Goal: Task Accomplishment & Management: Manage account settings

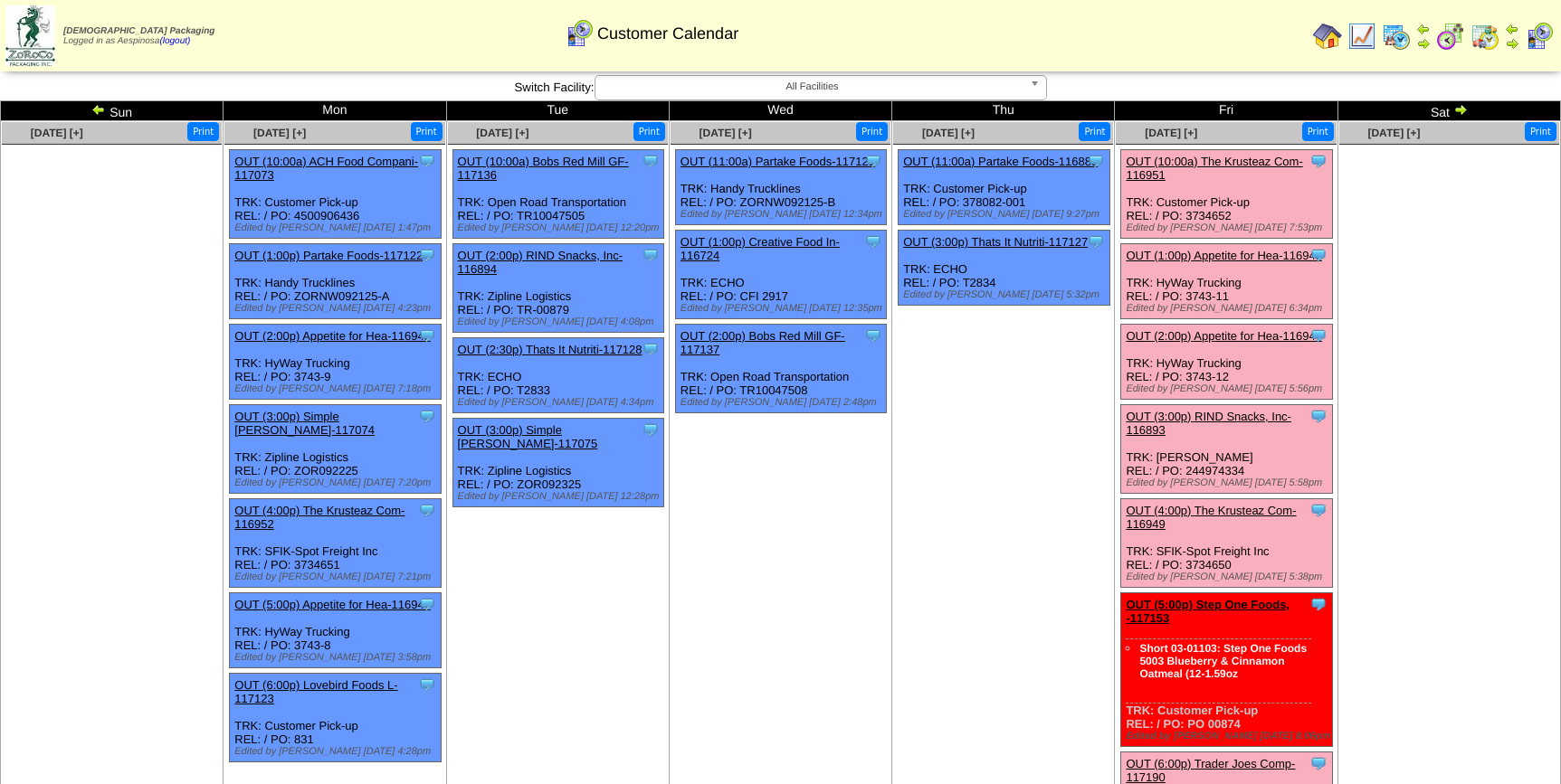
scroll to position [18, 0]
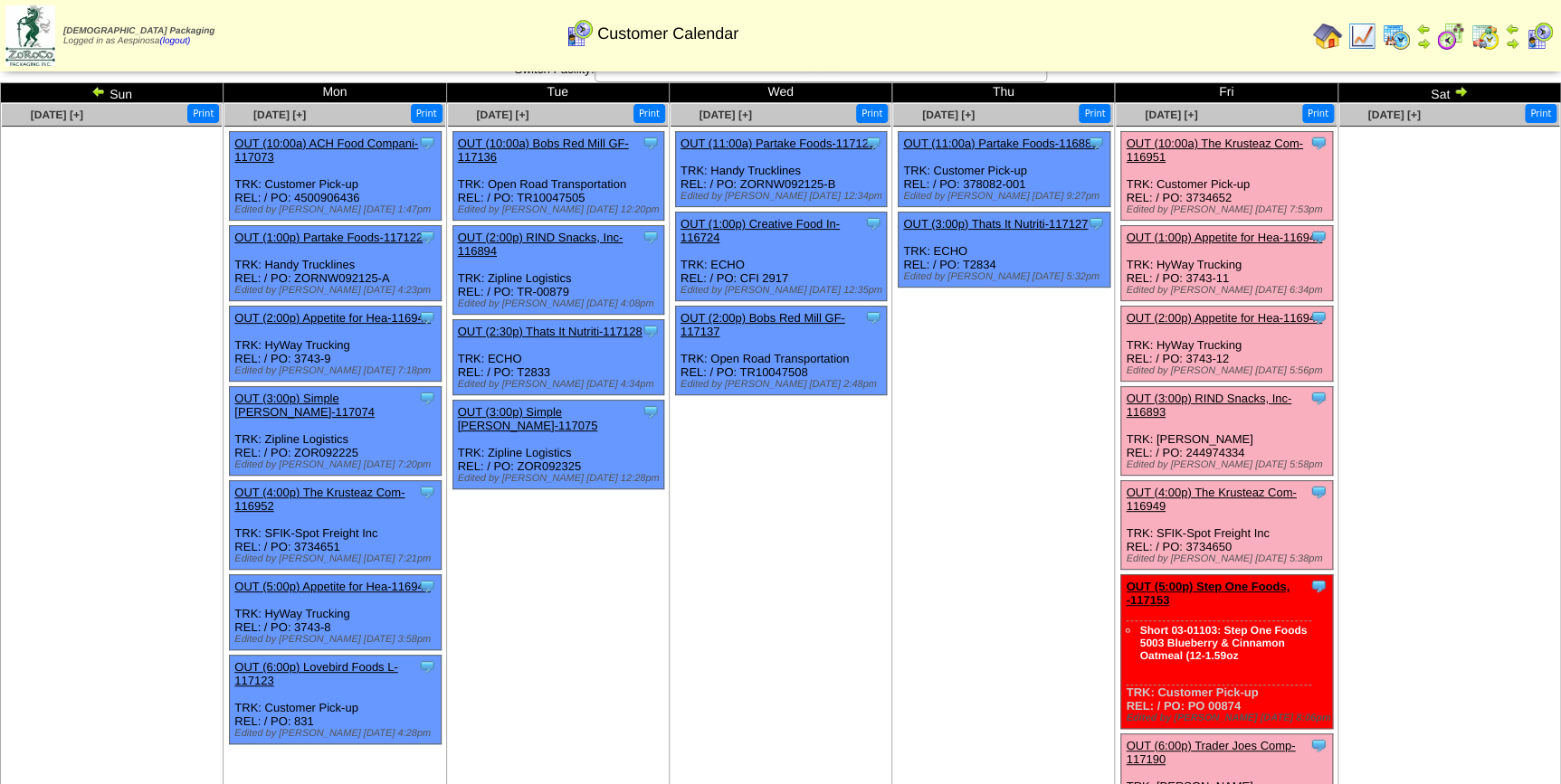
click at [1025, 467] on td "Sep 25 [+] Print Clone Item OUT (11:00a) Partake Foods-116883 Partake Foods Sch…" at bounding box center [1004, 466] width 223 height 727
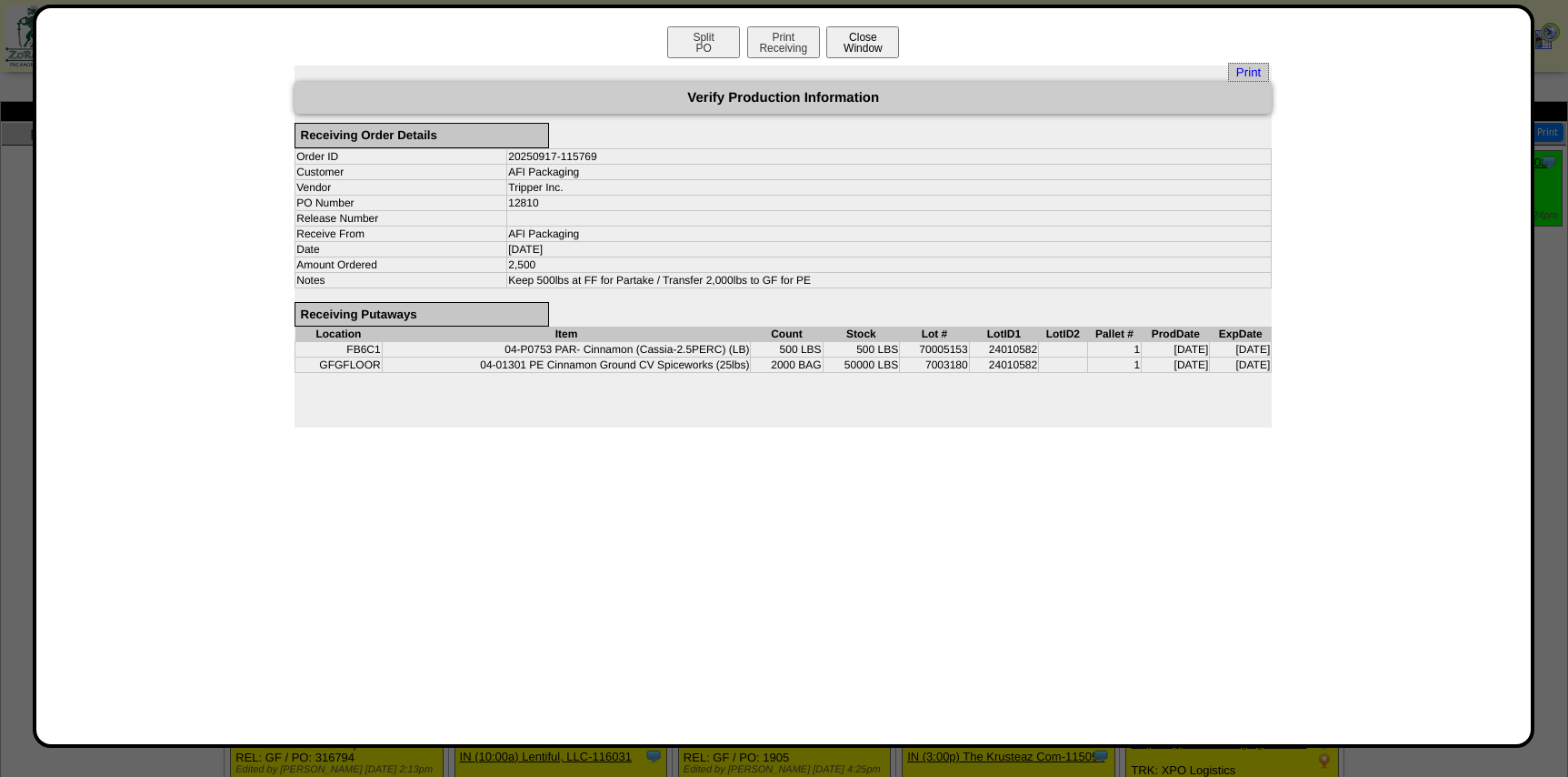
scroll to position [619, 0]
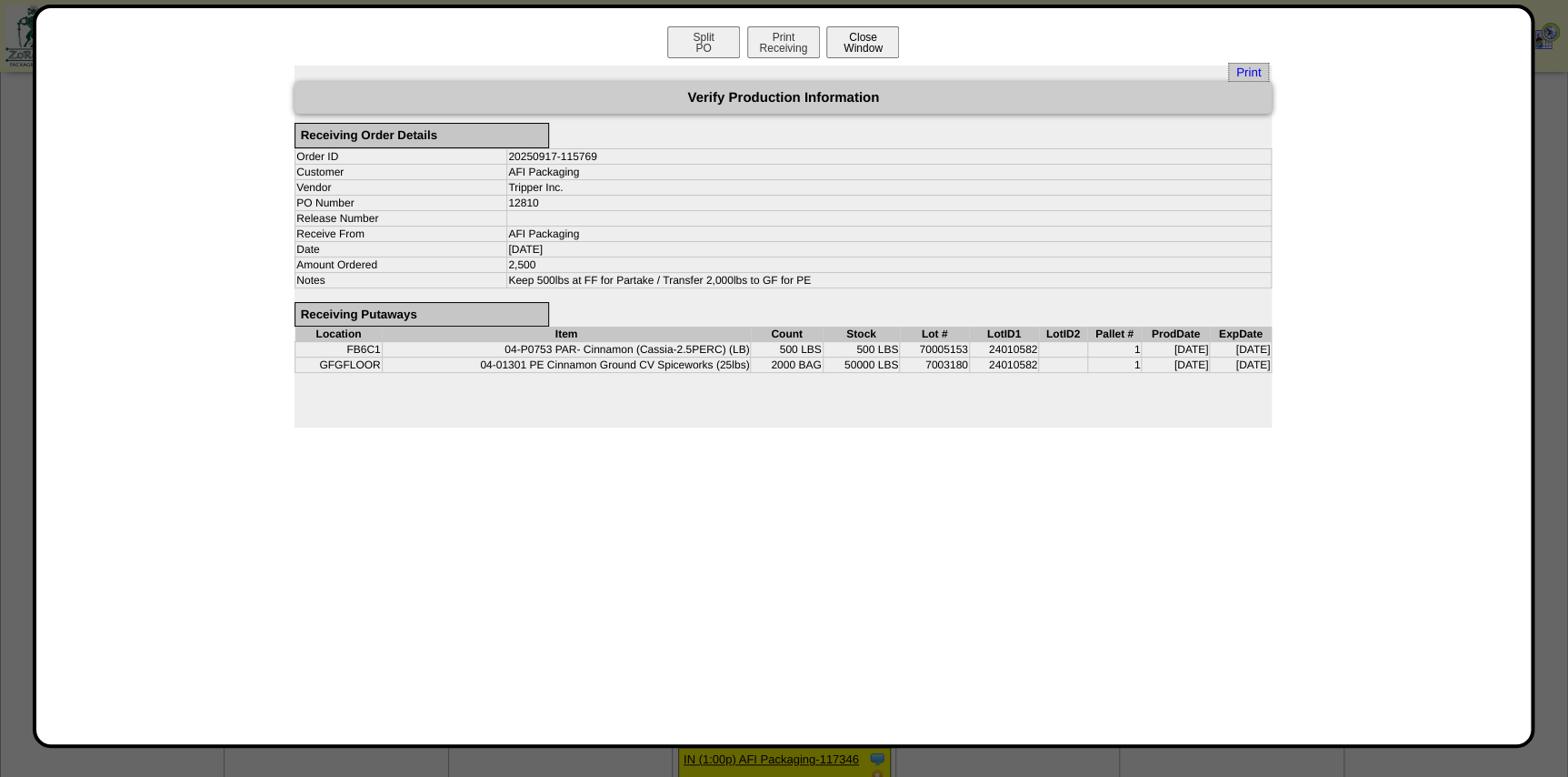
click at [887, 35] on button "Close Window" at bounding box center [863, 42] width 73 height 31
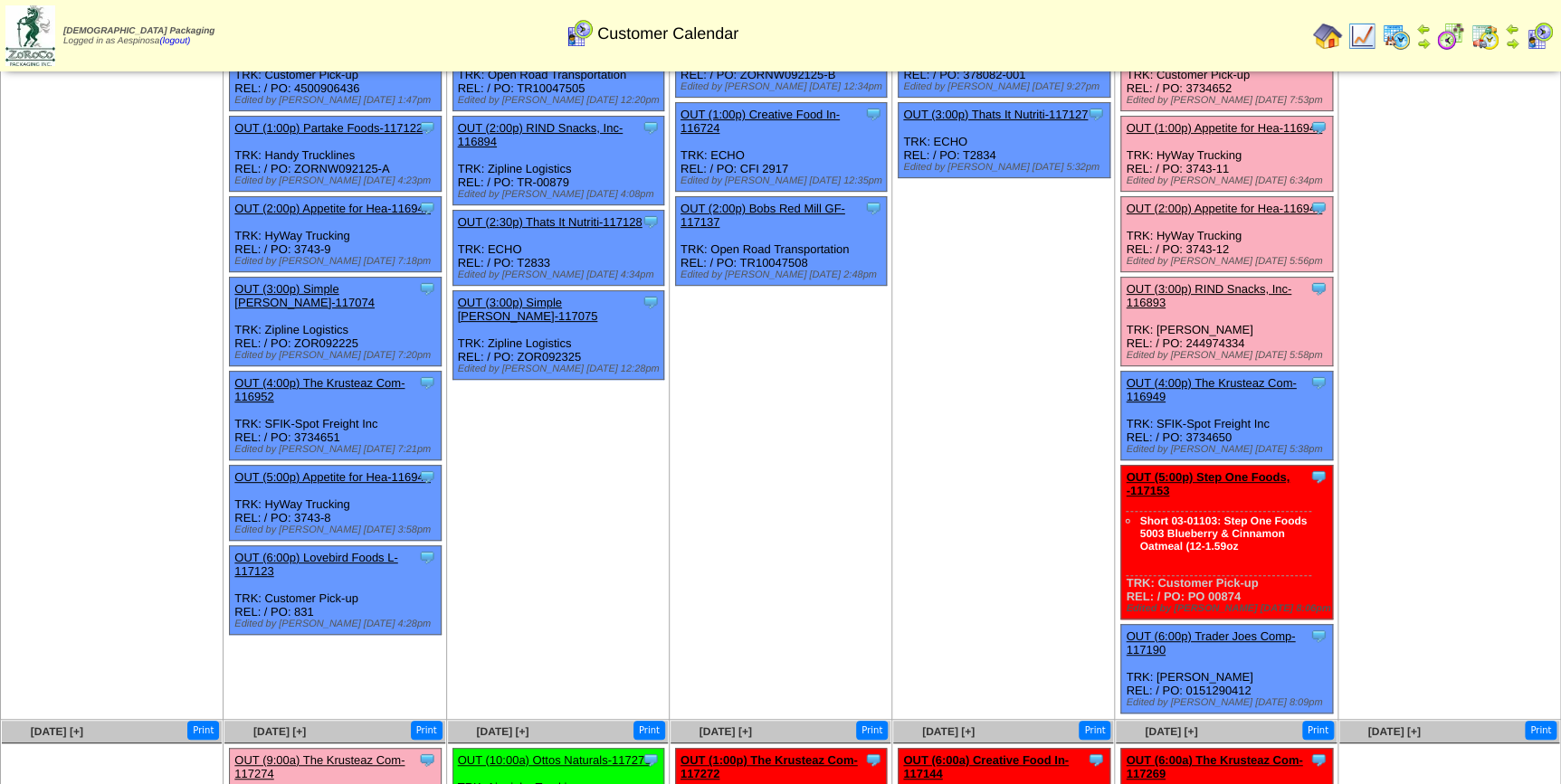
scroll to position [264, 0]
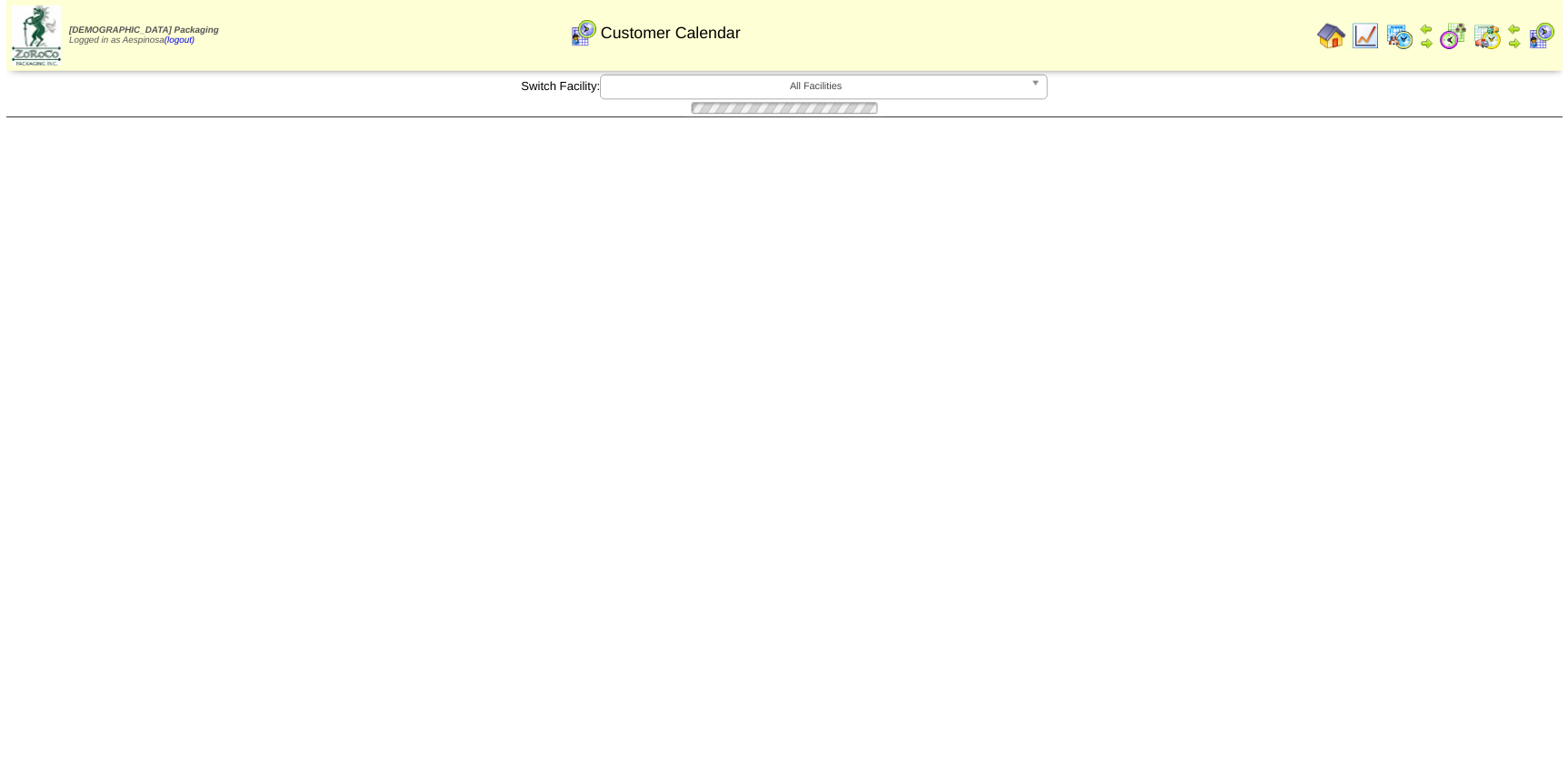
scroll to position [266, 0]
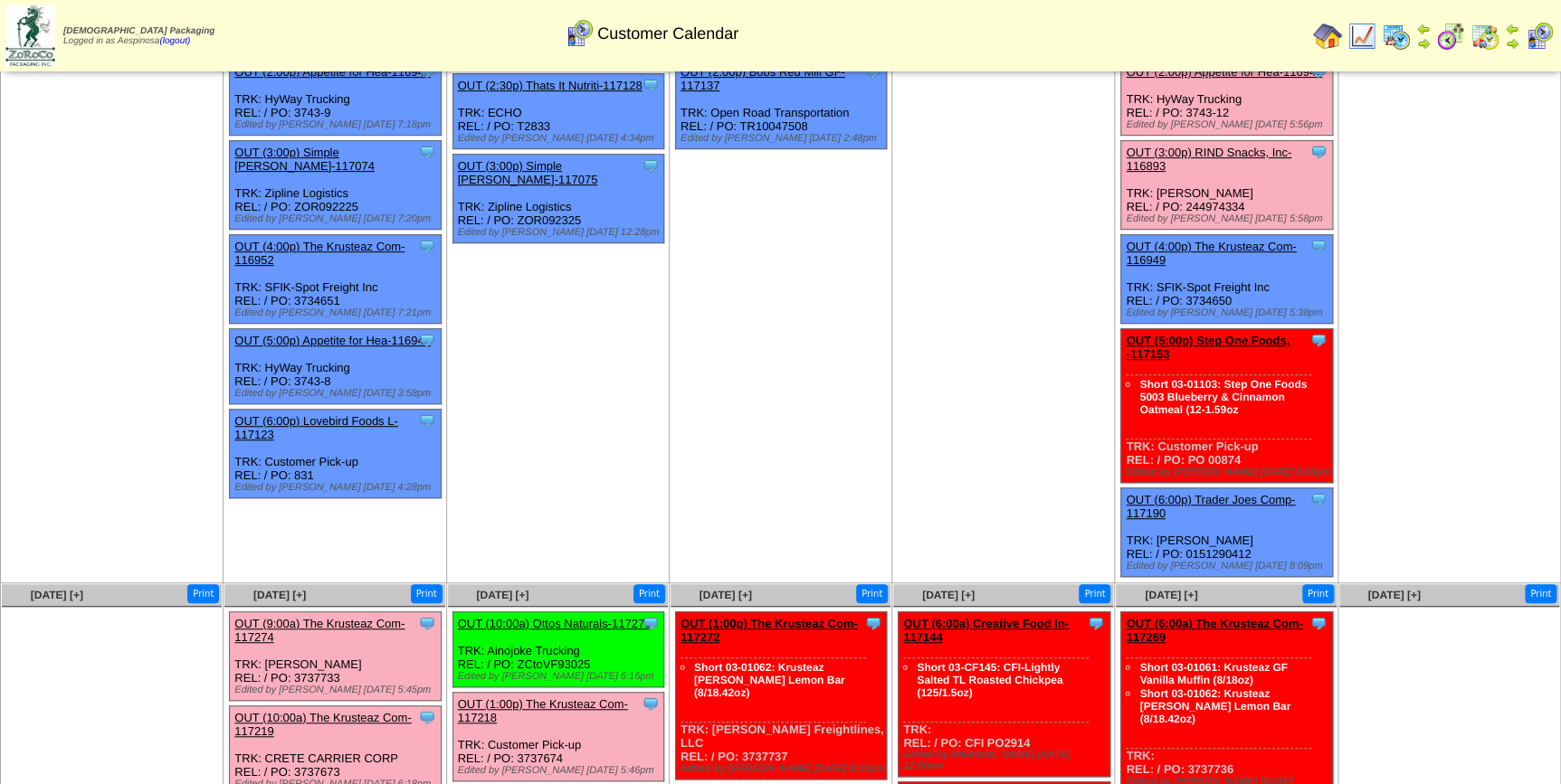
click at [1254, 333] on link "OUT (5:00p) Step One Foods, -117153" at bounding box center [1208, 346] width 164 height 27
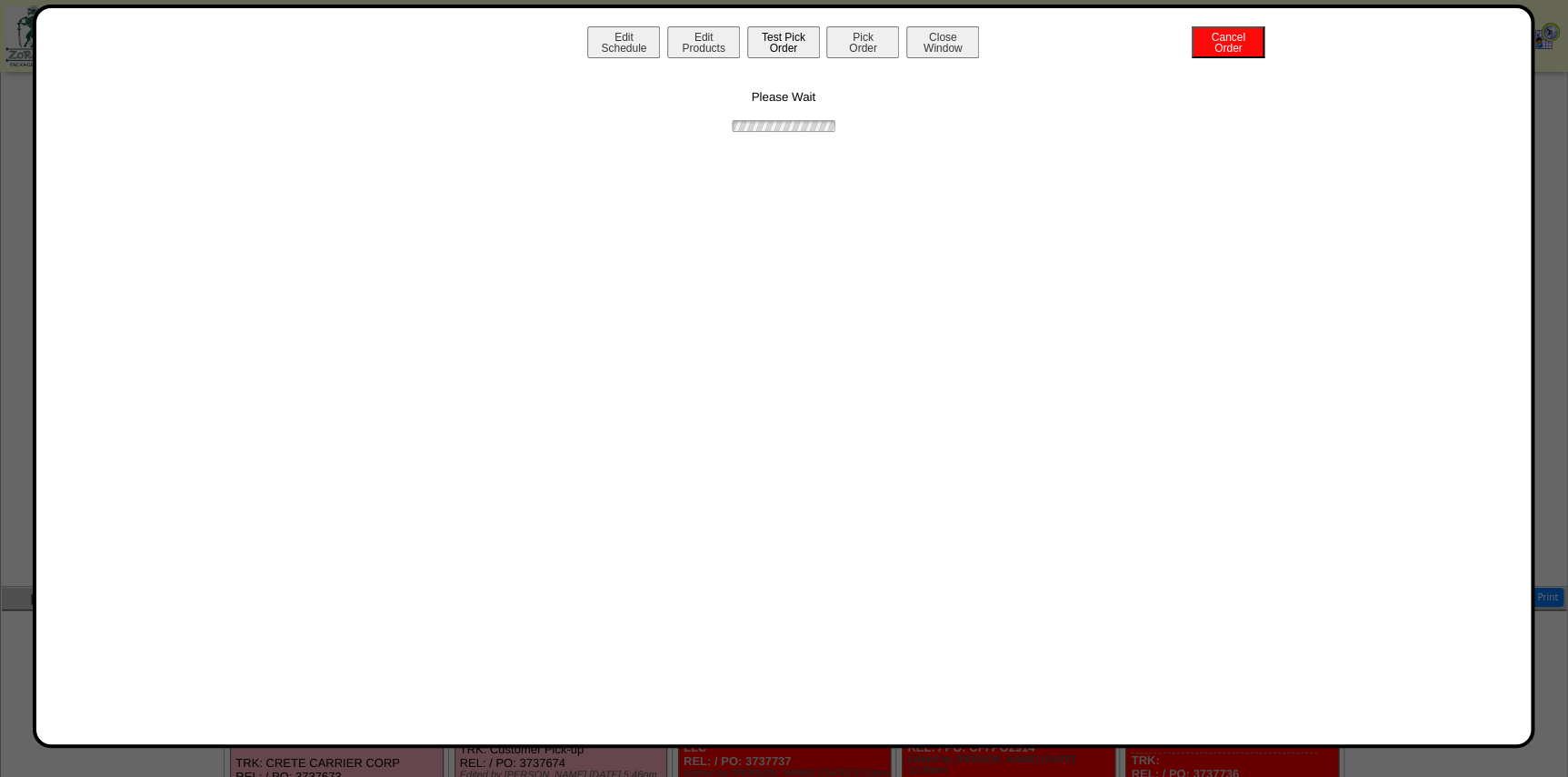
click at [802, 45] on button "Test Pick Order" at bounding box center [783, 42] width 73 height 31
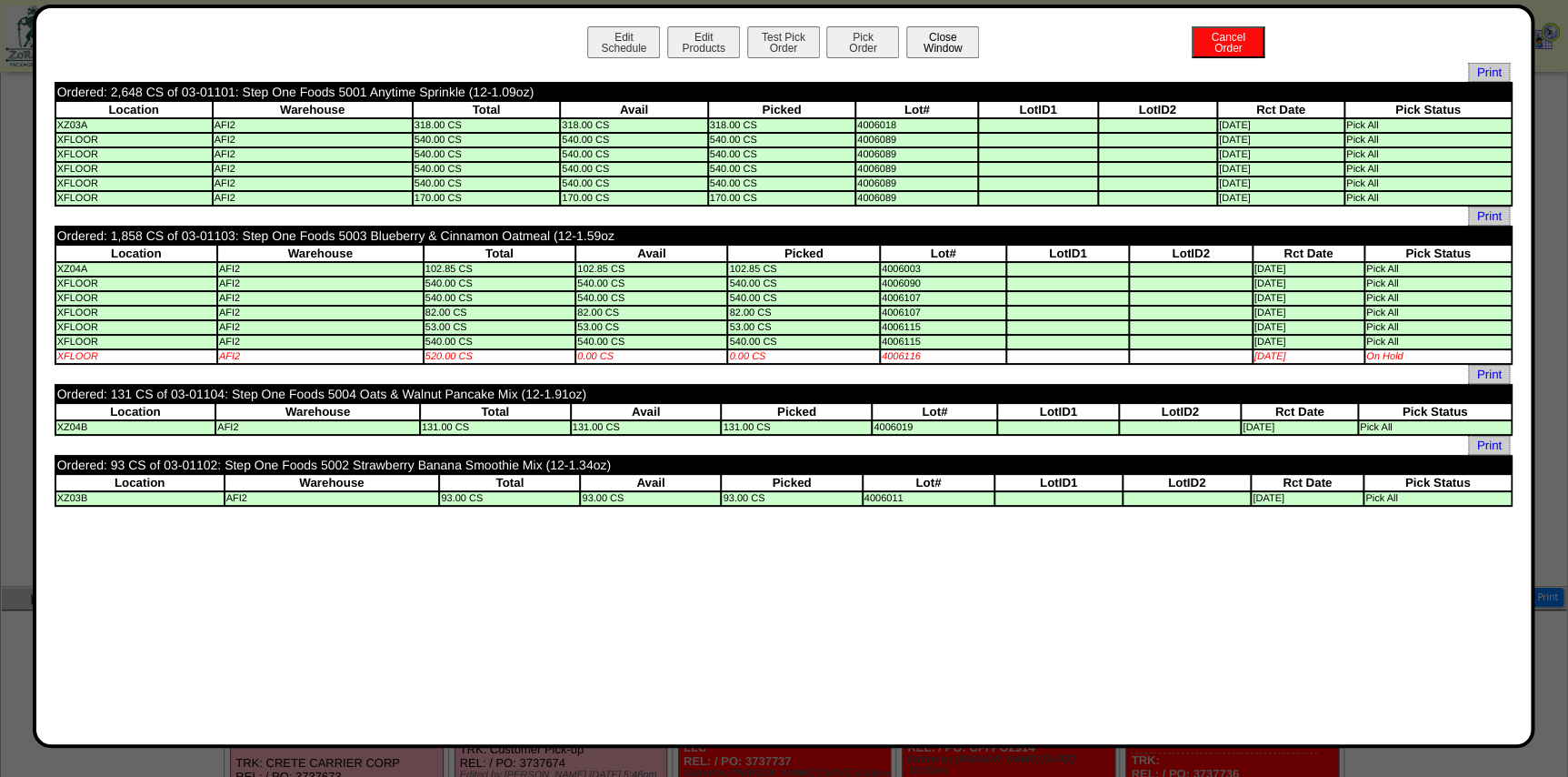
click at [964, 41] on button "Close Window" at bounding box center [942, 42] width 73 height 31
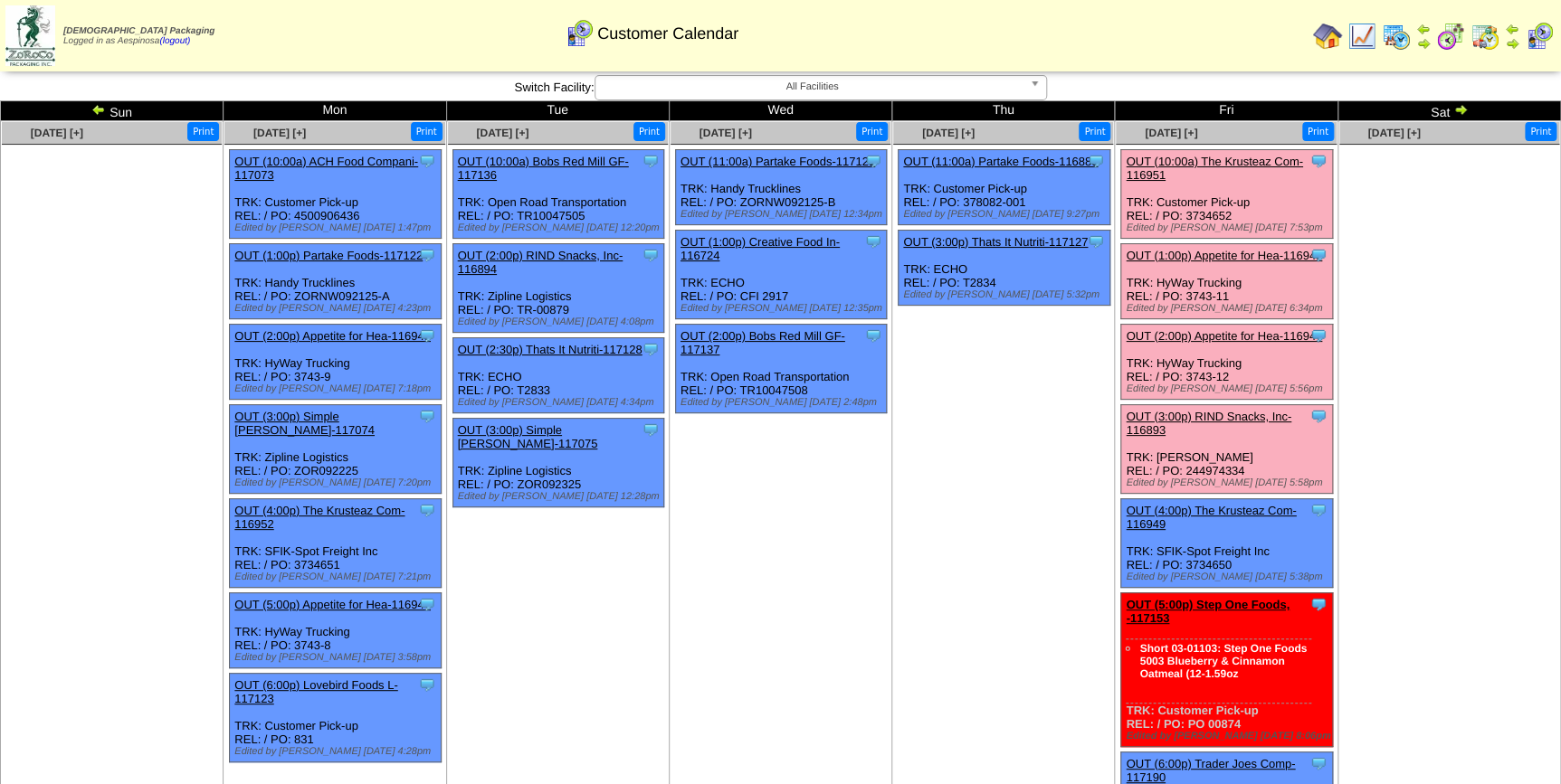
click at [918, 463] on td "[DATE] [+] Print Clone Item OUT (11:00a) Partake Foods-116883 Partake Foods Sch…" at bounding box center [1004, 485] width 223 height 727
click at [1485, 49] on img at bounding box center [1485, 36] width 29 height 29
click at [1485, 39] on img at bounding box center [1485, 36] width 29 height 29
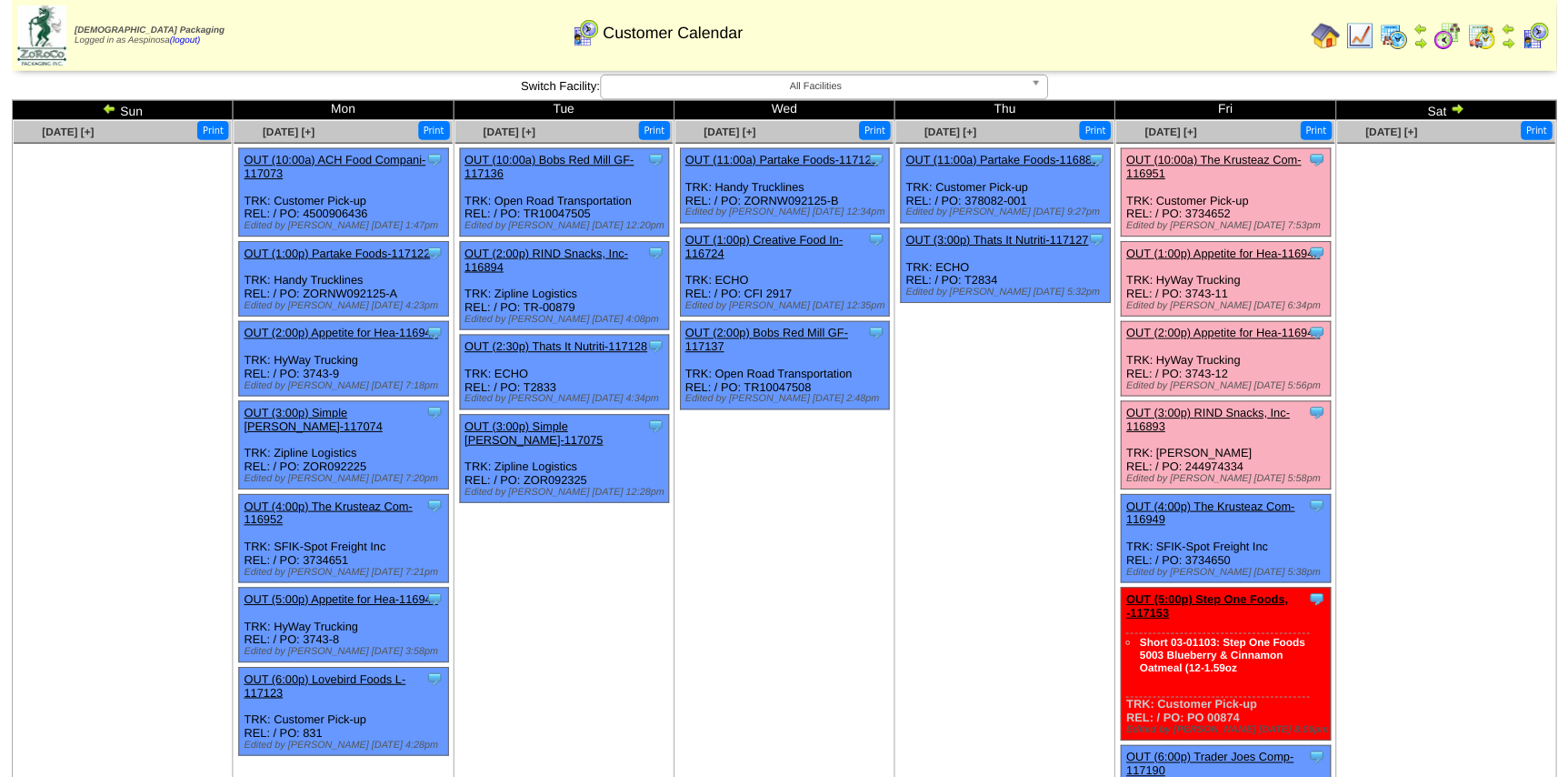
scroll to position [790, 0]
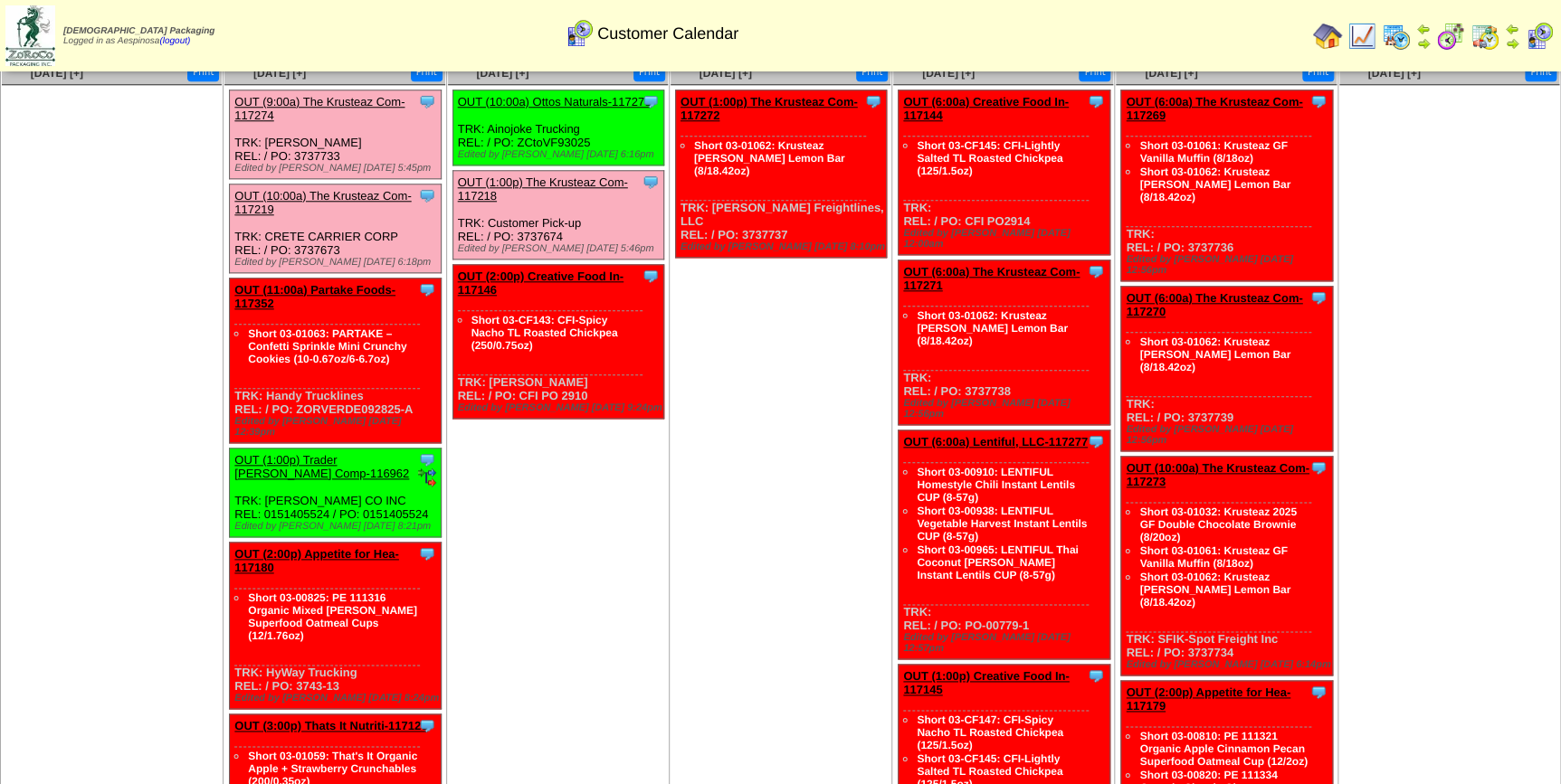
click at [351, 283] on link "OUT (11:00a) Partake Foods-117352" at bounding box center [314, 296] width 161 height 27
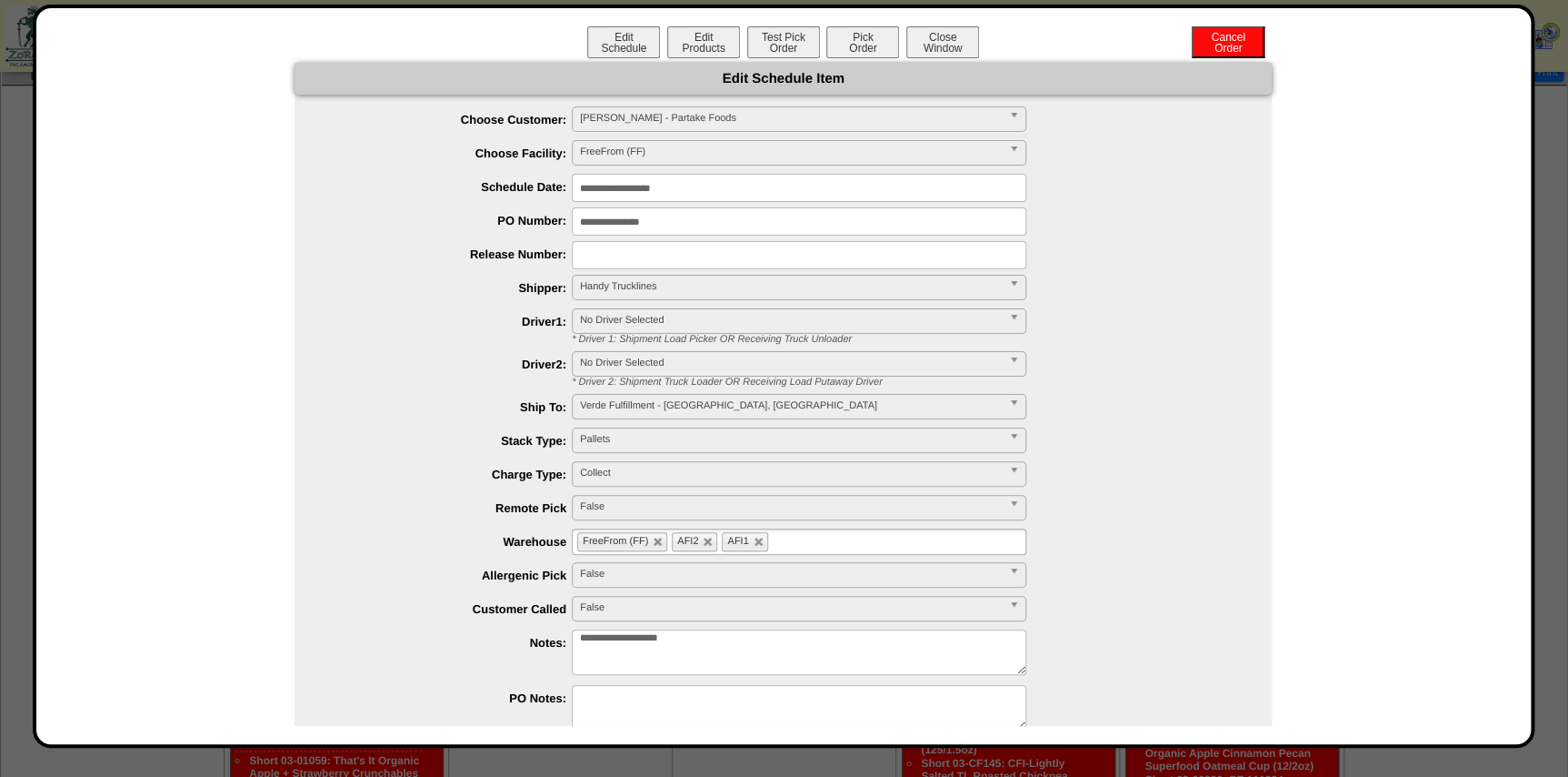
click at [696, 188] on input "**********" at bounding box center [799, 188] width 454 height 28
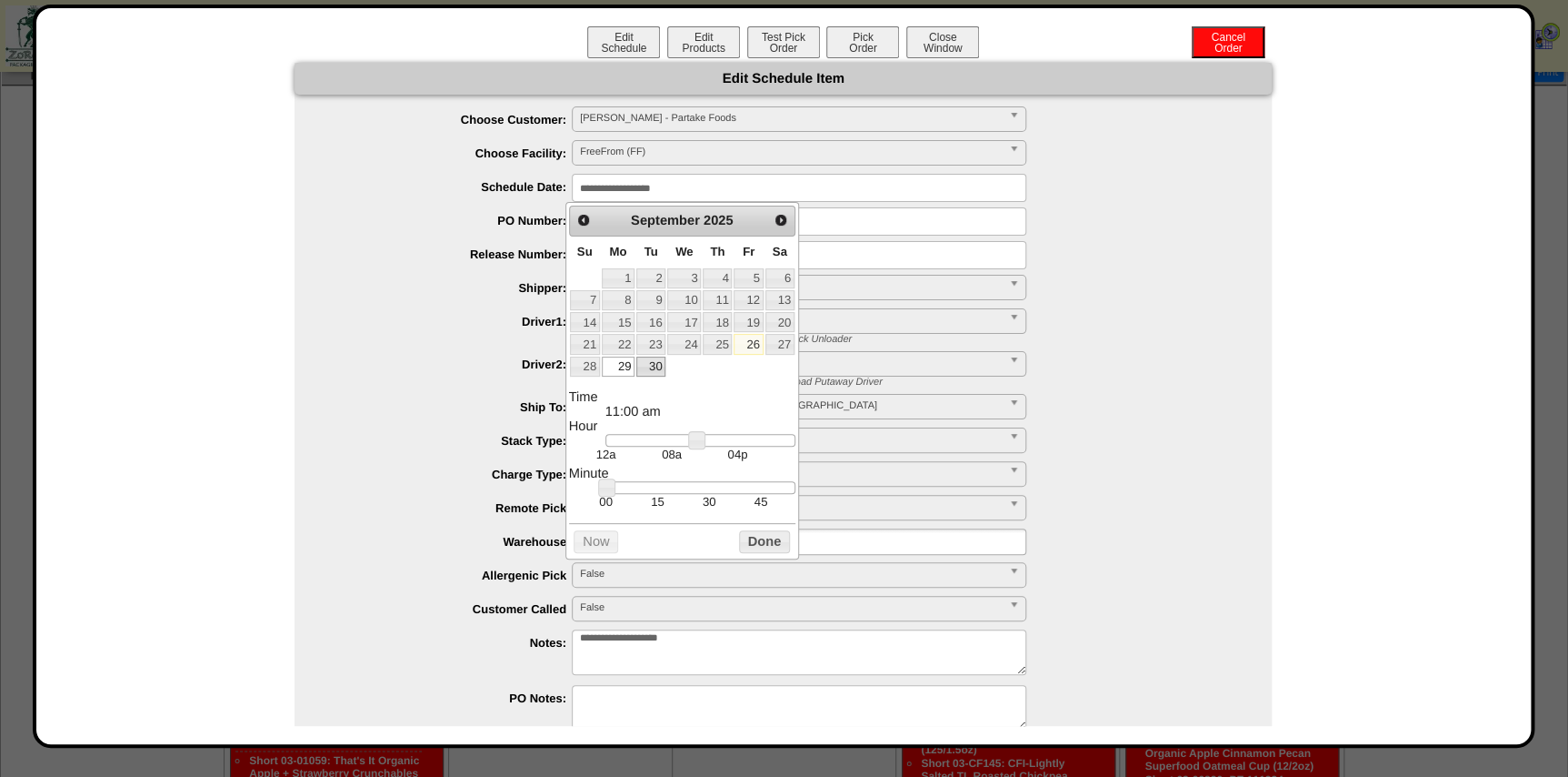
click at [645, 360] on link "30" at bounding box center [650, 367] width 29 height 20
type input "**********"
drag, startPoint x: 752, startPoint y: 537, endPoint x: 766, endPoint y: 564, distance: 30.4
click at [752, 536] on button "Done" at bounding box center [764, 542] width 51 height 23
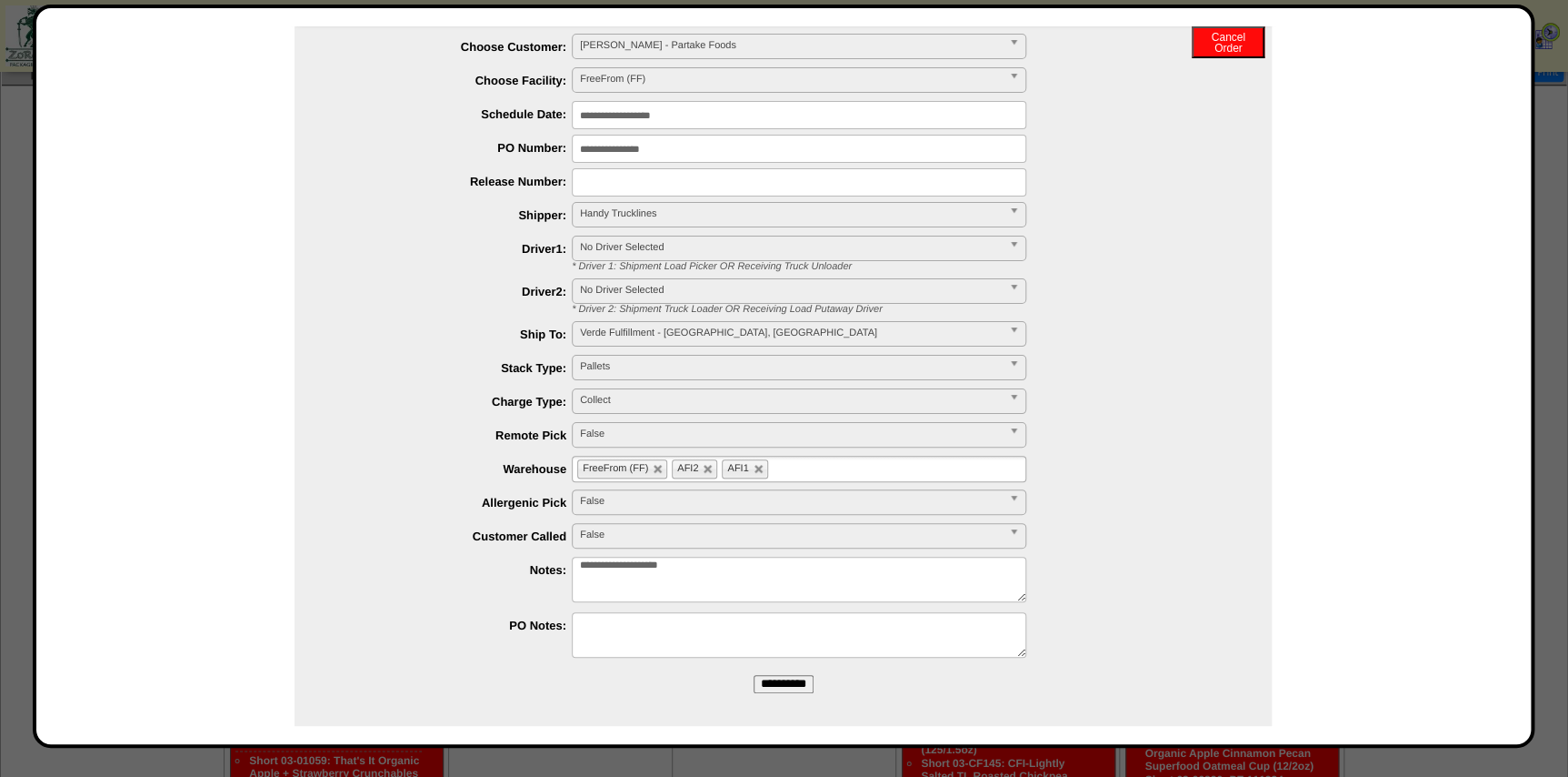
scroll to position [80, 0]
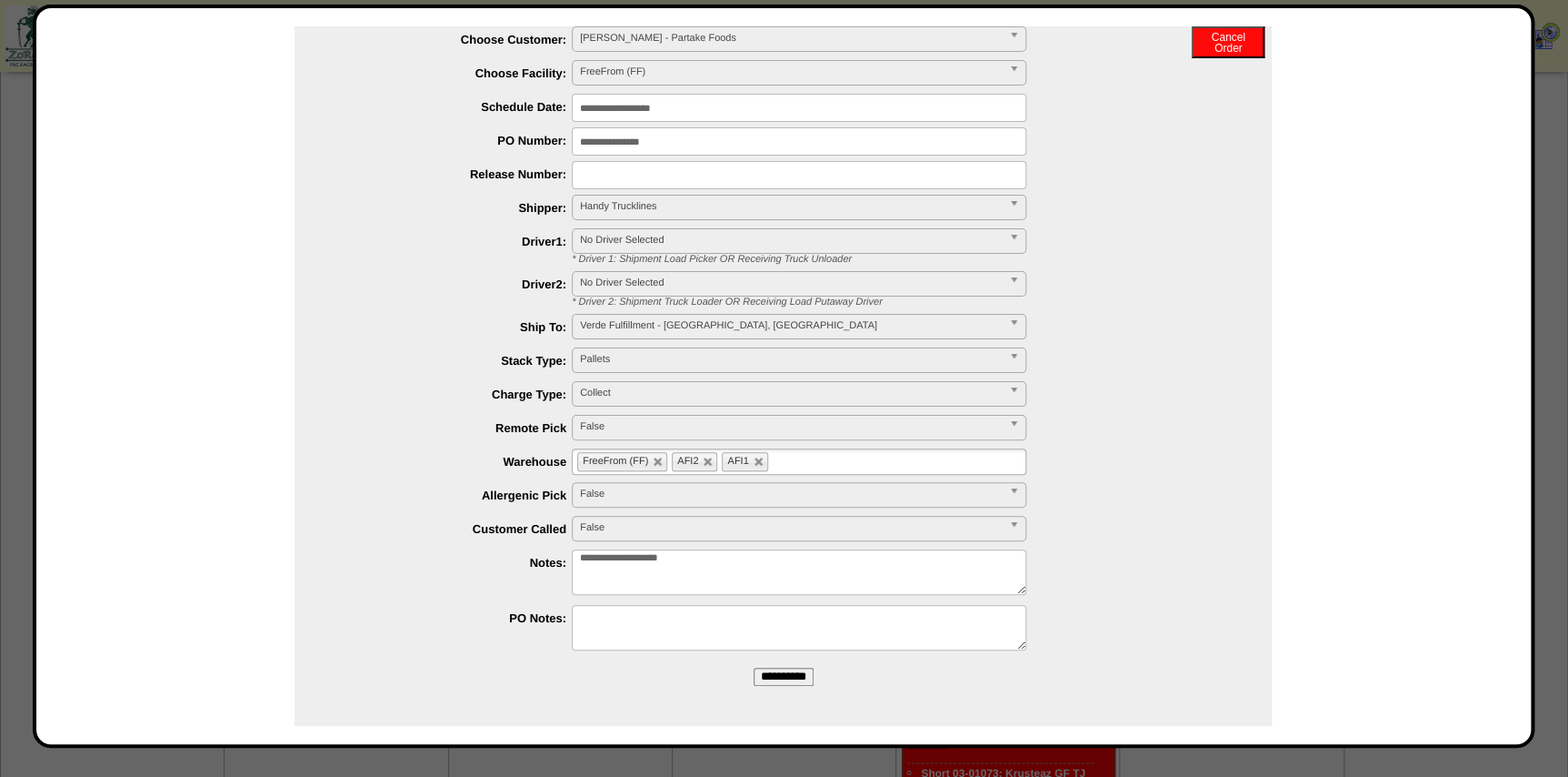
click at [781, 665] on form "**********" at bounding box center [783, 341] width 977 height 717
click at [788, 672] on input "**********" at bounding box center [783, 677] width 60 height 19
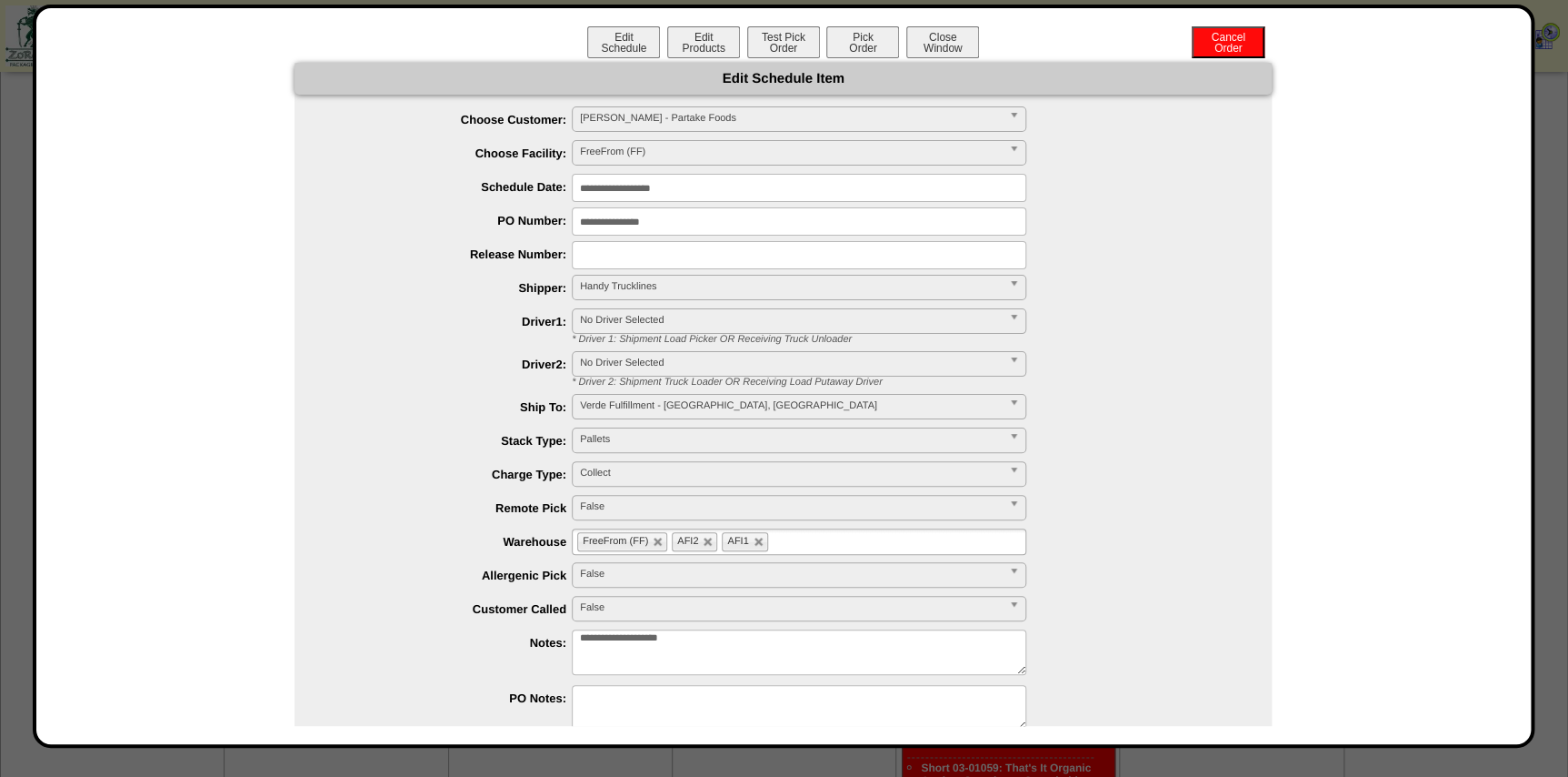
scroll to position [1188, 0]
click at [941, 38] on button "Close Window" at bounding box center [942, 42] width 73 height 31
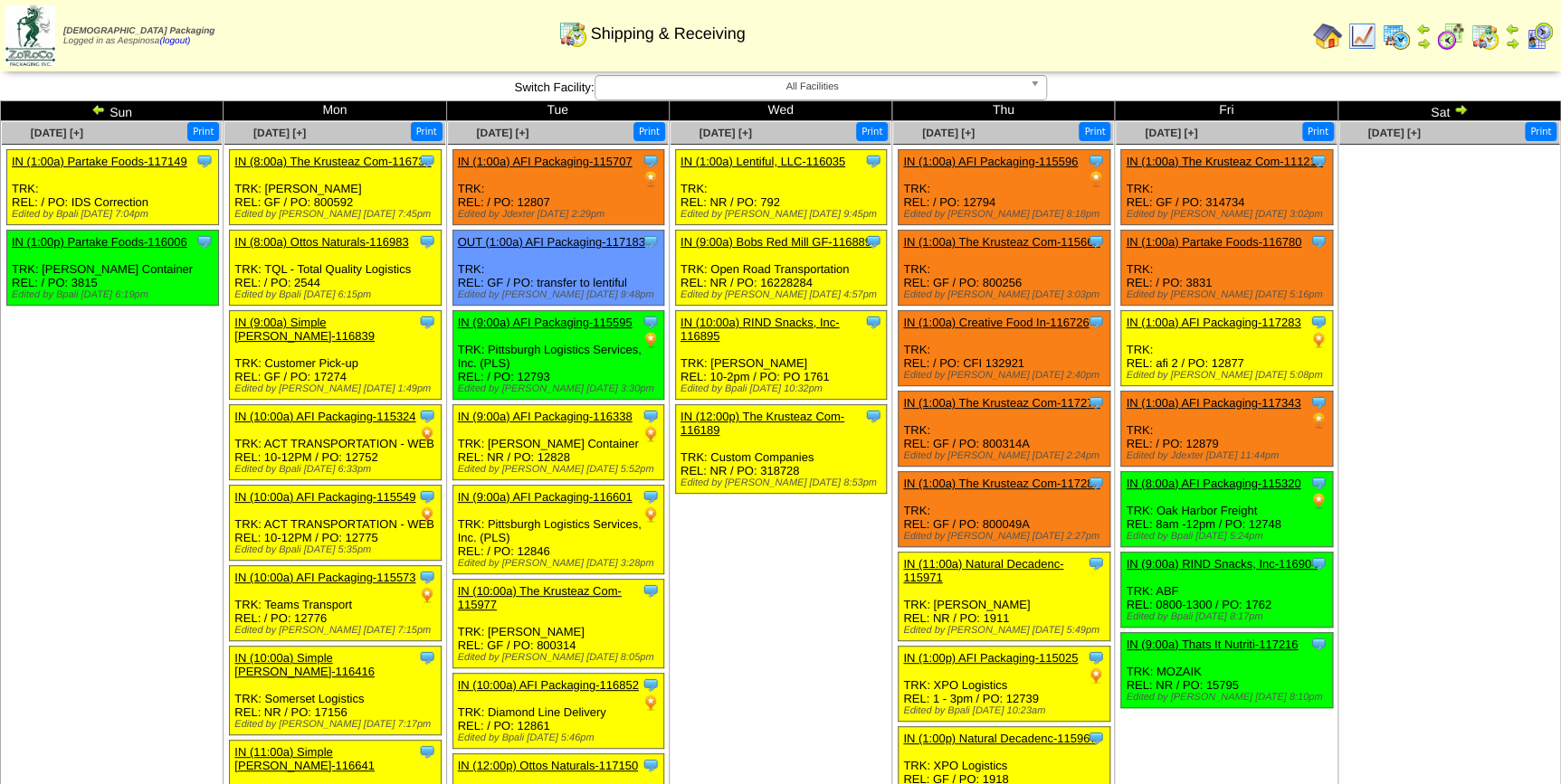
click at [765, 588] on td "[DATE] [+] Print Clone Item IN (1:00a) Lentiful, LLC-116035 Lentiful, LLC Sched…" at bounding box center [780, 606] width 223 height 970
click at [101, 111] on img at bounding box center [99, 110] width 15 height 15
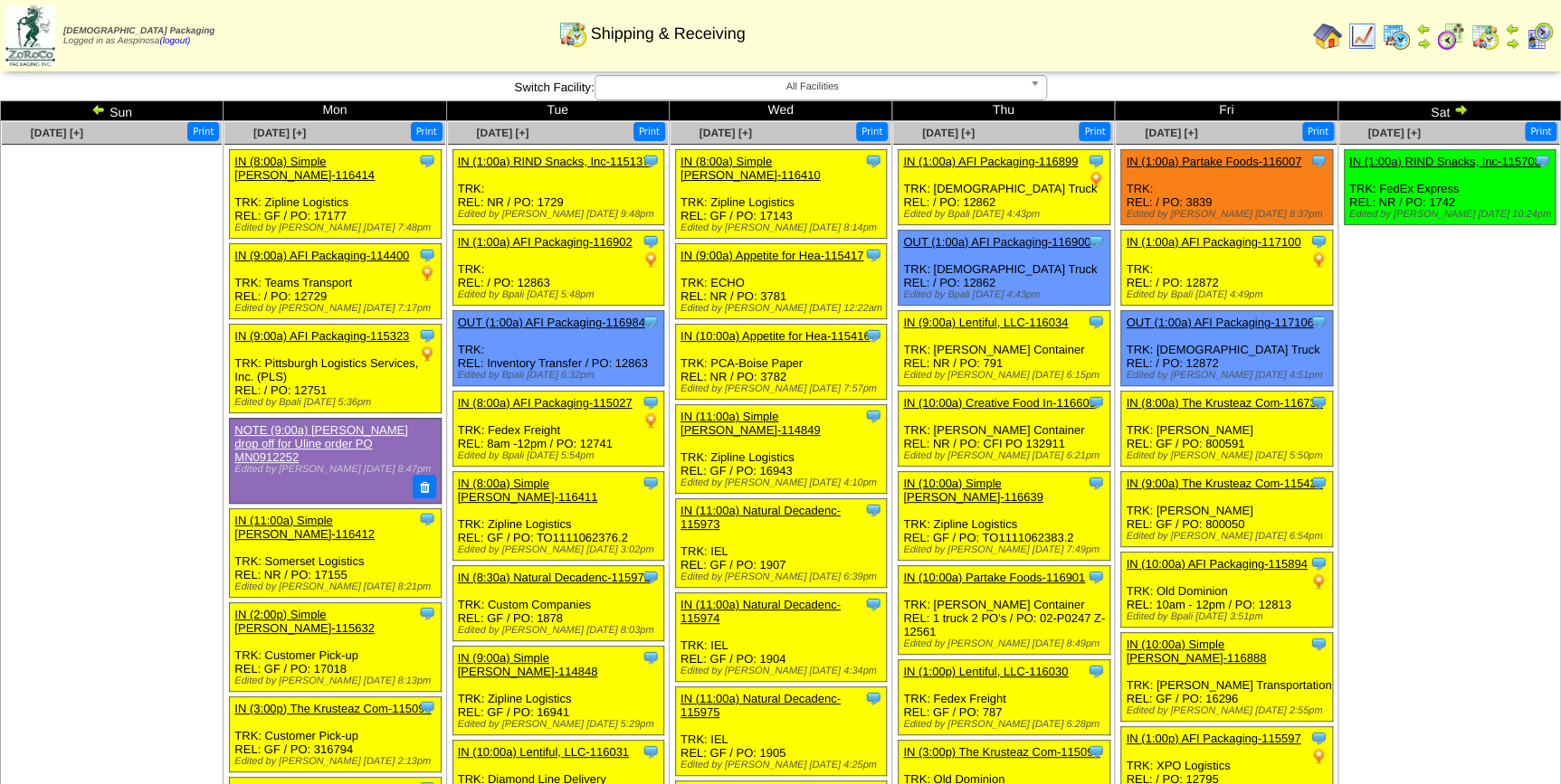
click at [101, 111] on img at bounding box center [99, 110] width 15 height 15
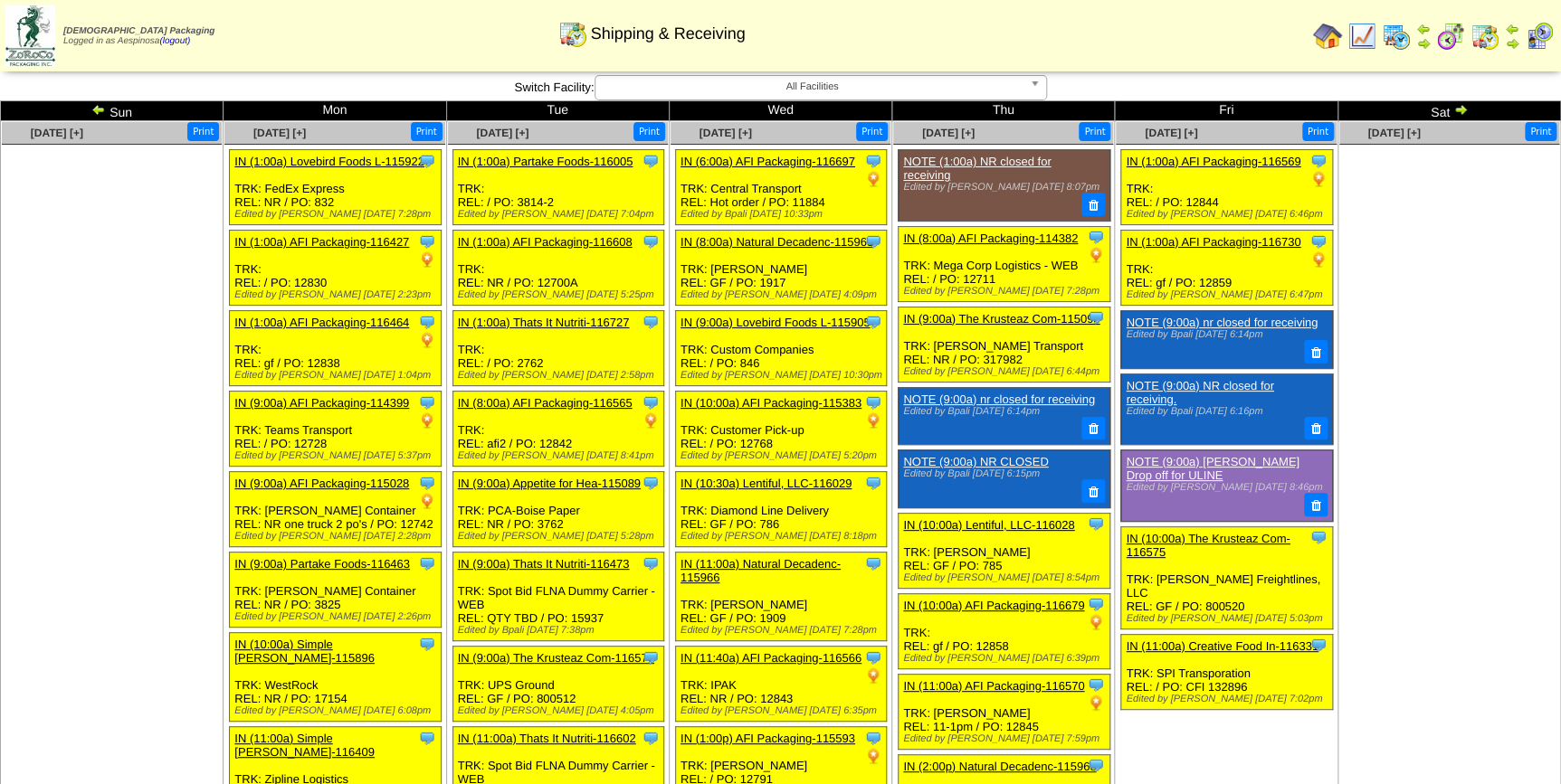
drag, startPoint x: 0, startPoint y: 0, endPoint x: 101, endPoint y: 111, distance: 150.1
click at [101, 111] on img at bounding box center [99, 110] width 15 height 15
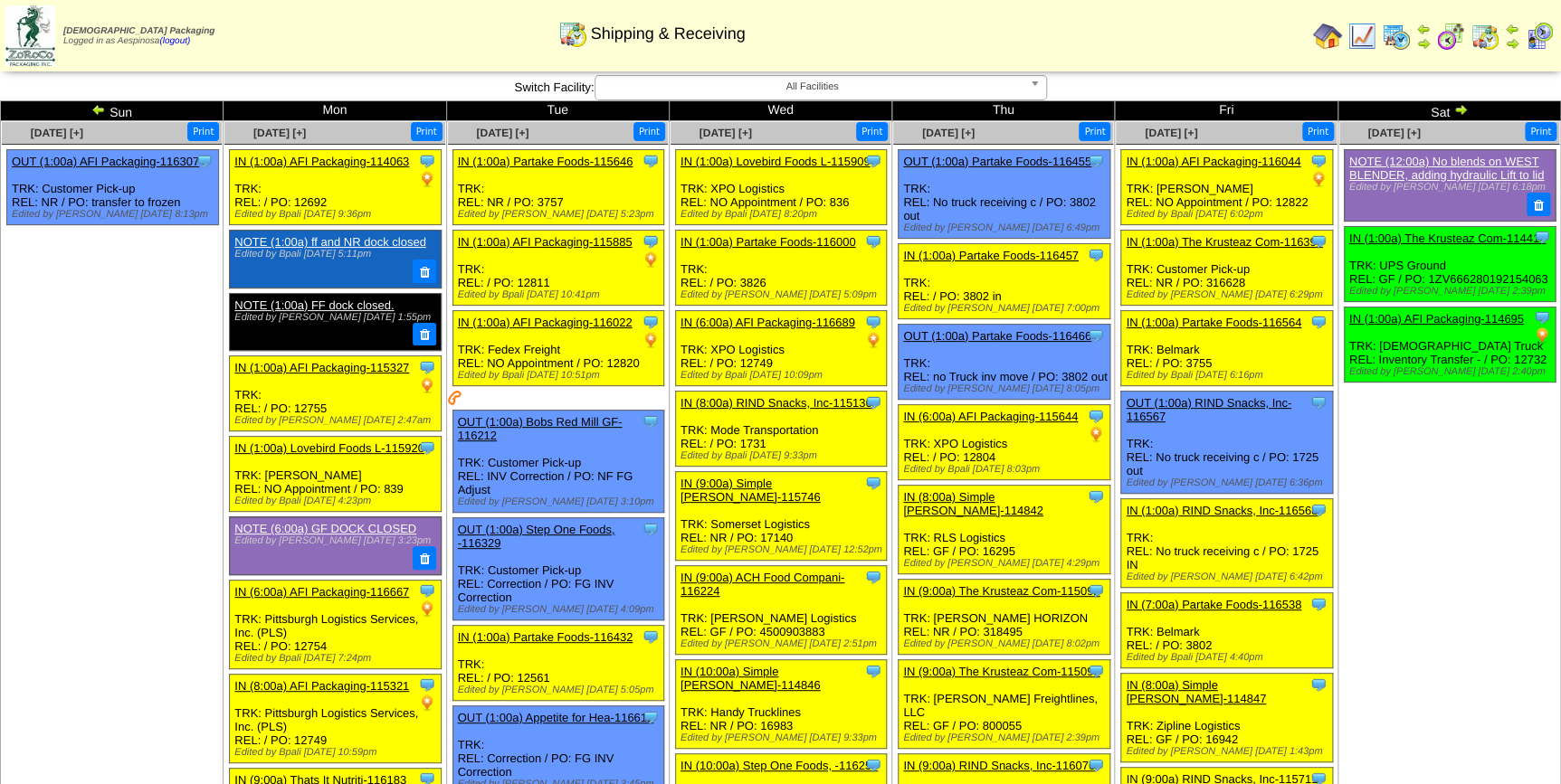
click at [1455, 111] on img at bounding box center [1461, 110] width 15 height 15
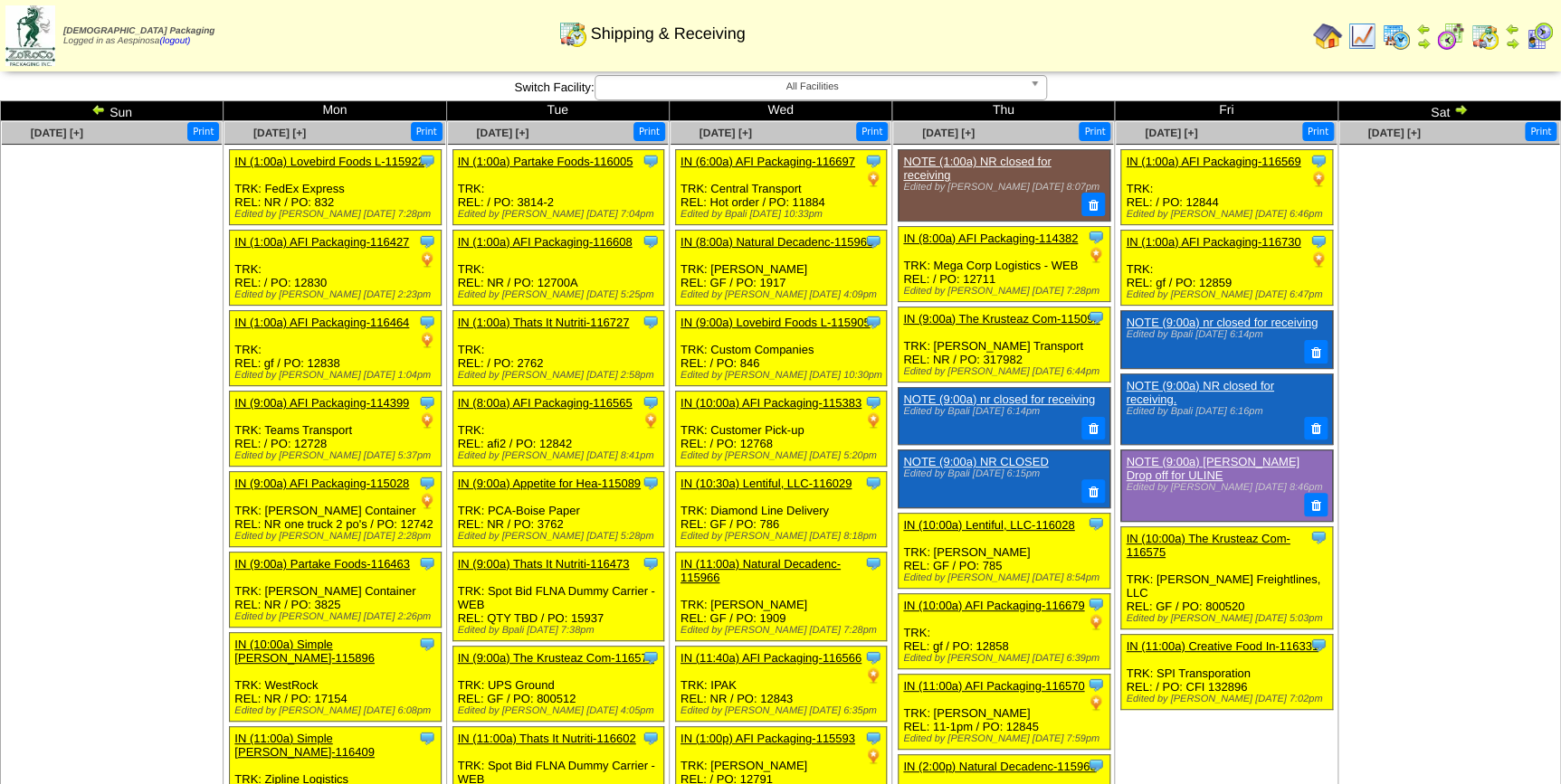
click at [1457, 109] on img at bounding box center [1461, 110] width 15 height 15
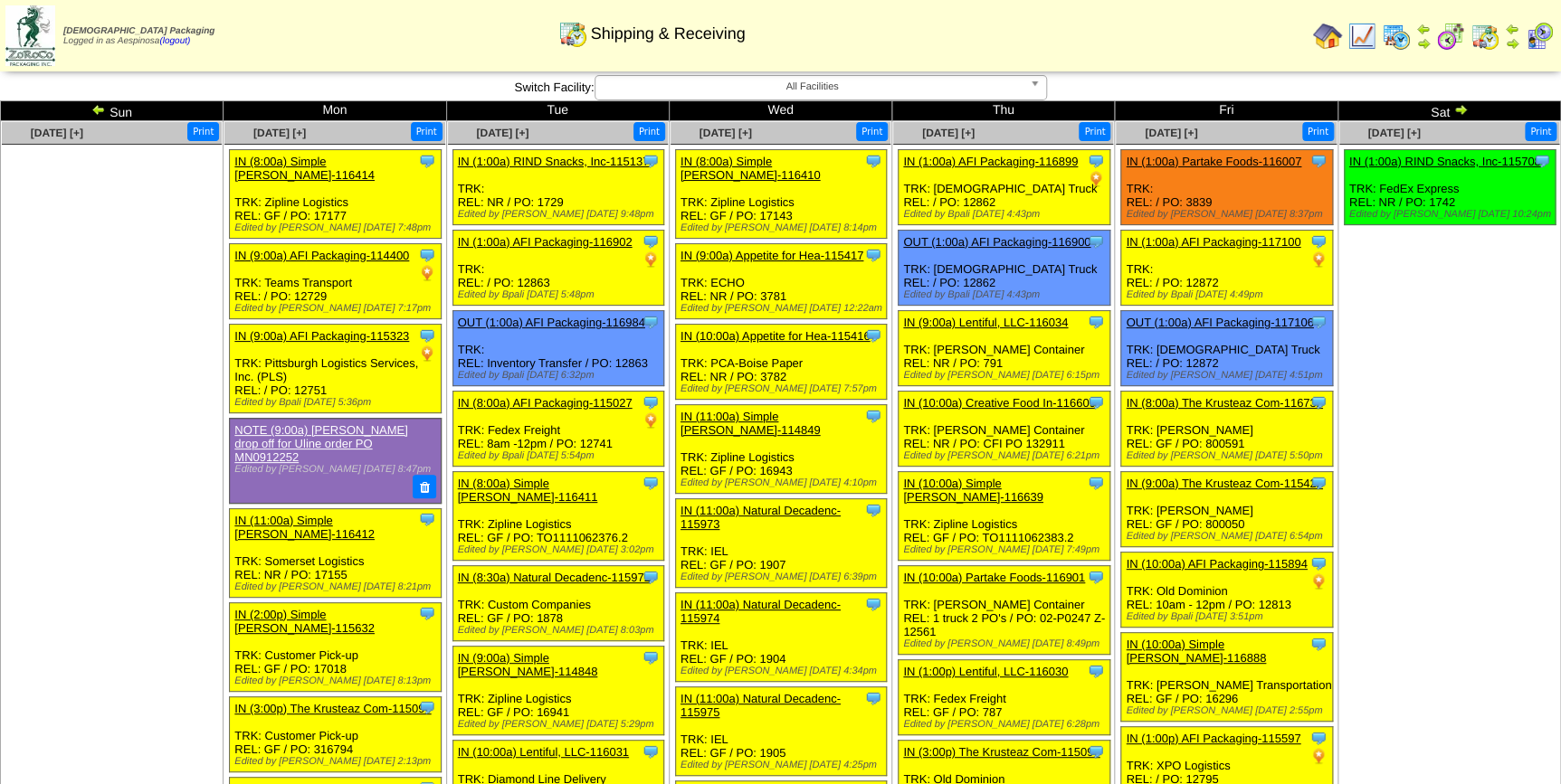
click at [1435, 351] on ul "Clone Item IN (1:00a) RIND Snacks, Inc-115708 RIND Snacks, Inc. ScheduleID: 115…" at bounding box center [1449, 285] width 220 height 272
click at [1457, 107] on img at bounding box center [1461, 110] width 15 height 15
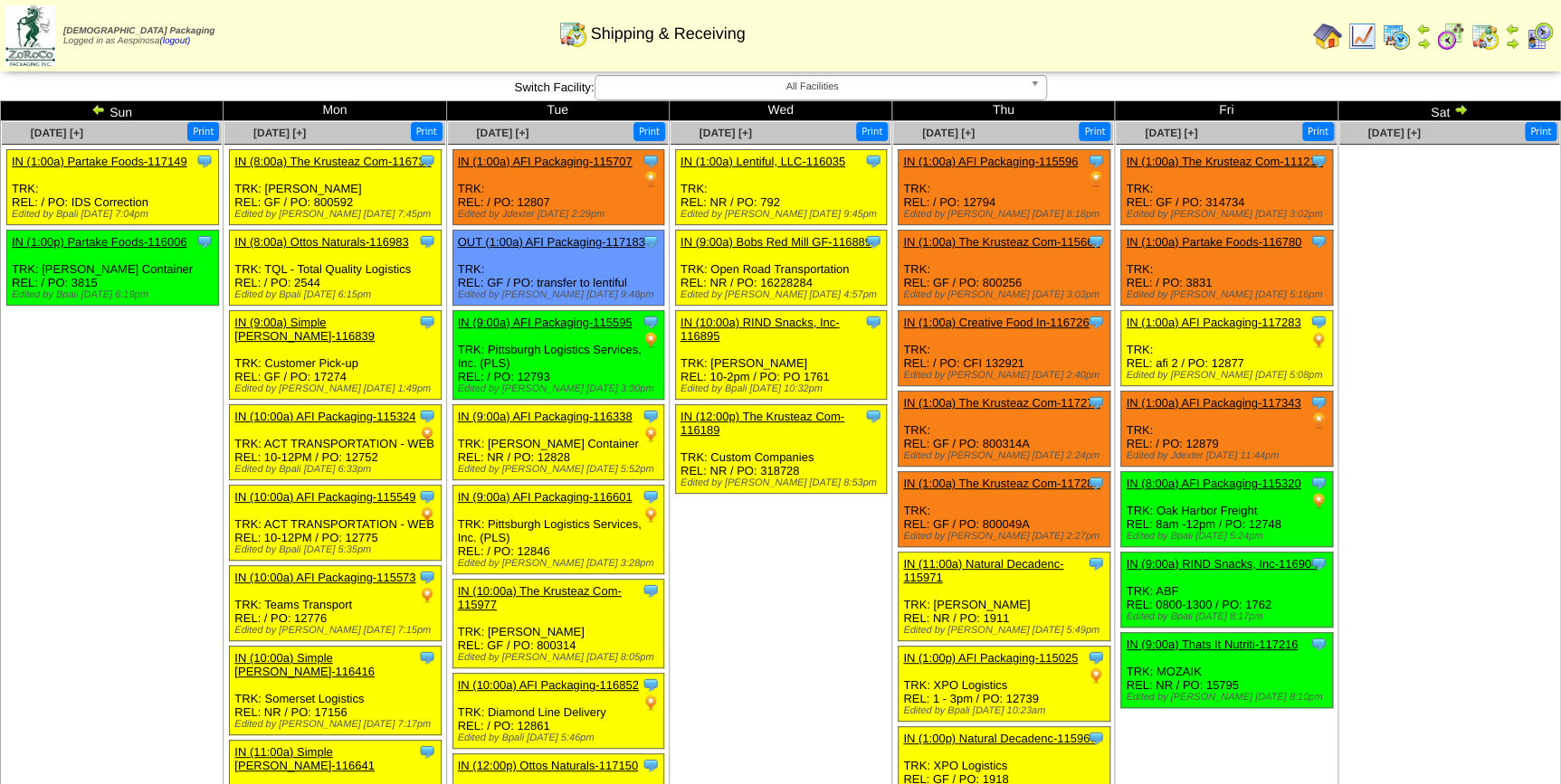
scroll to position [909, 0]
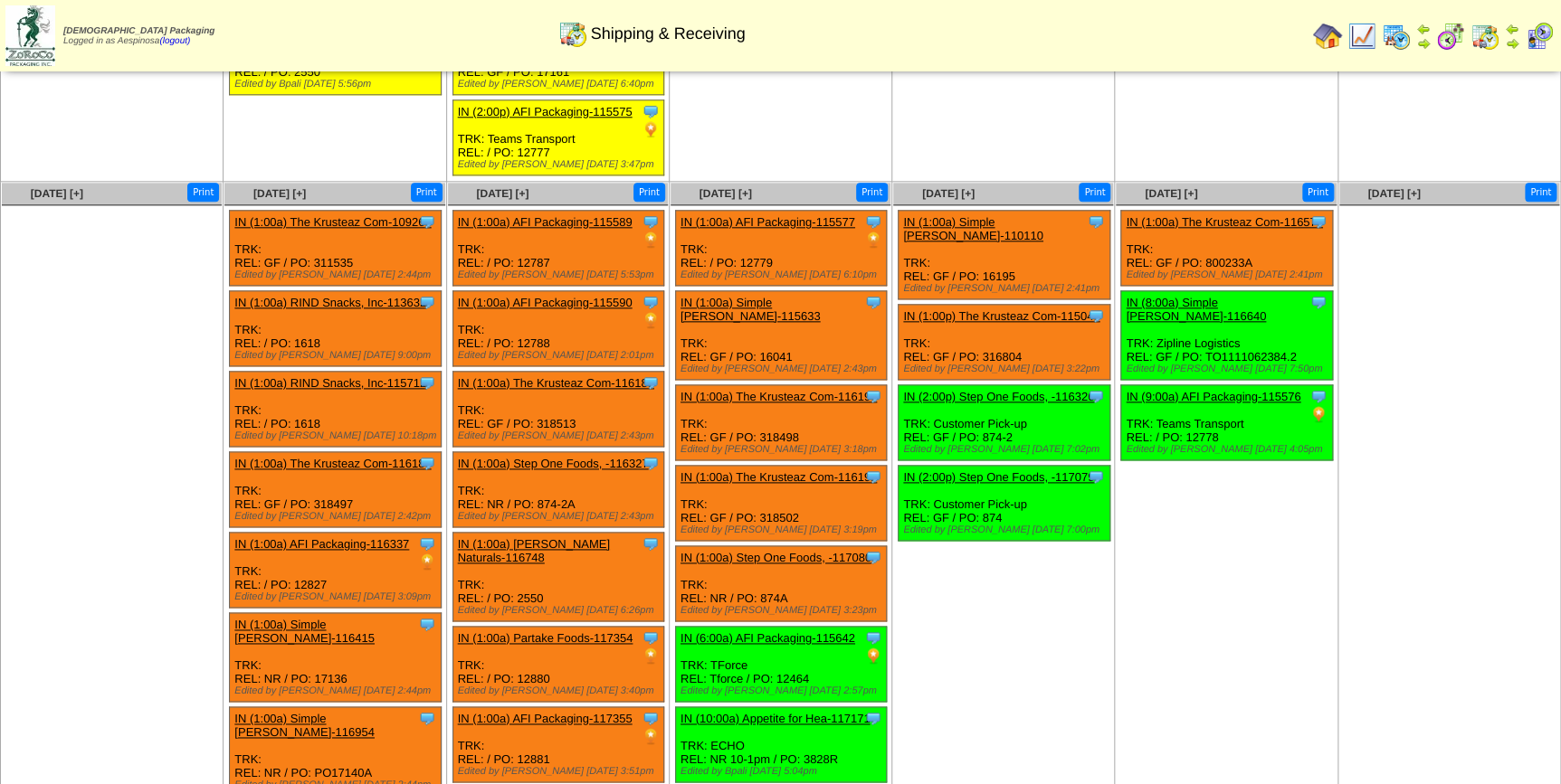
click at [1156, 635] on td "Oct 03 [+] Print Clone Item IN (1:00a) The Krusteaz Com-116574 The Krusteaz Com…" at bounding box center [1226, 713] width 223 height 1064
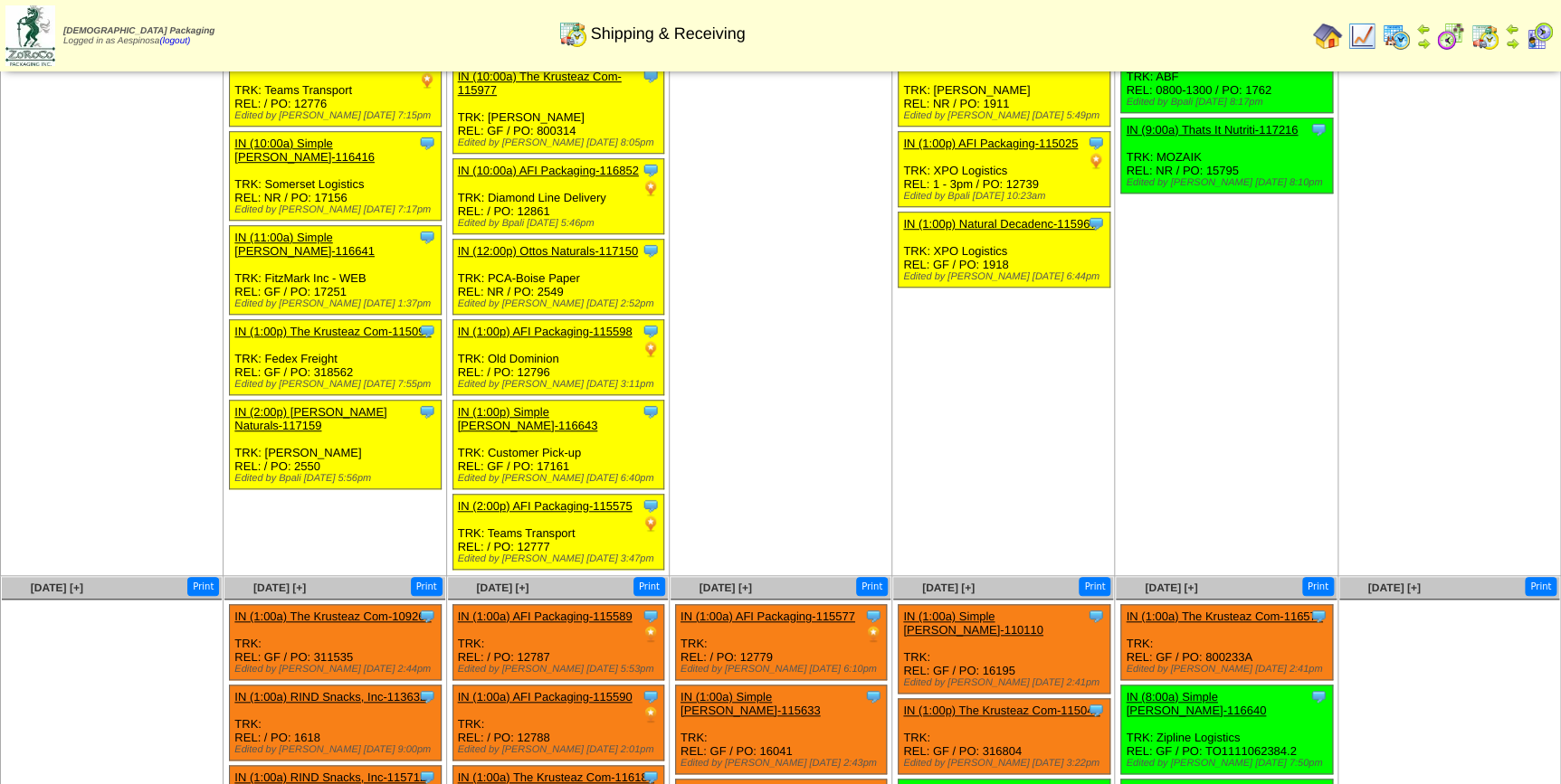
scroll to position [501, 0]
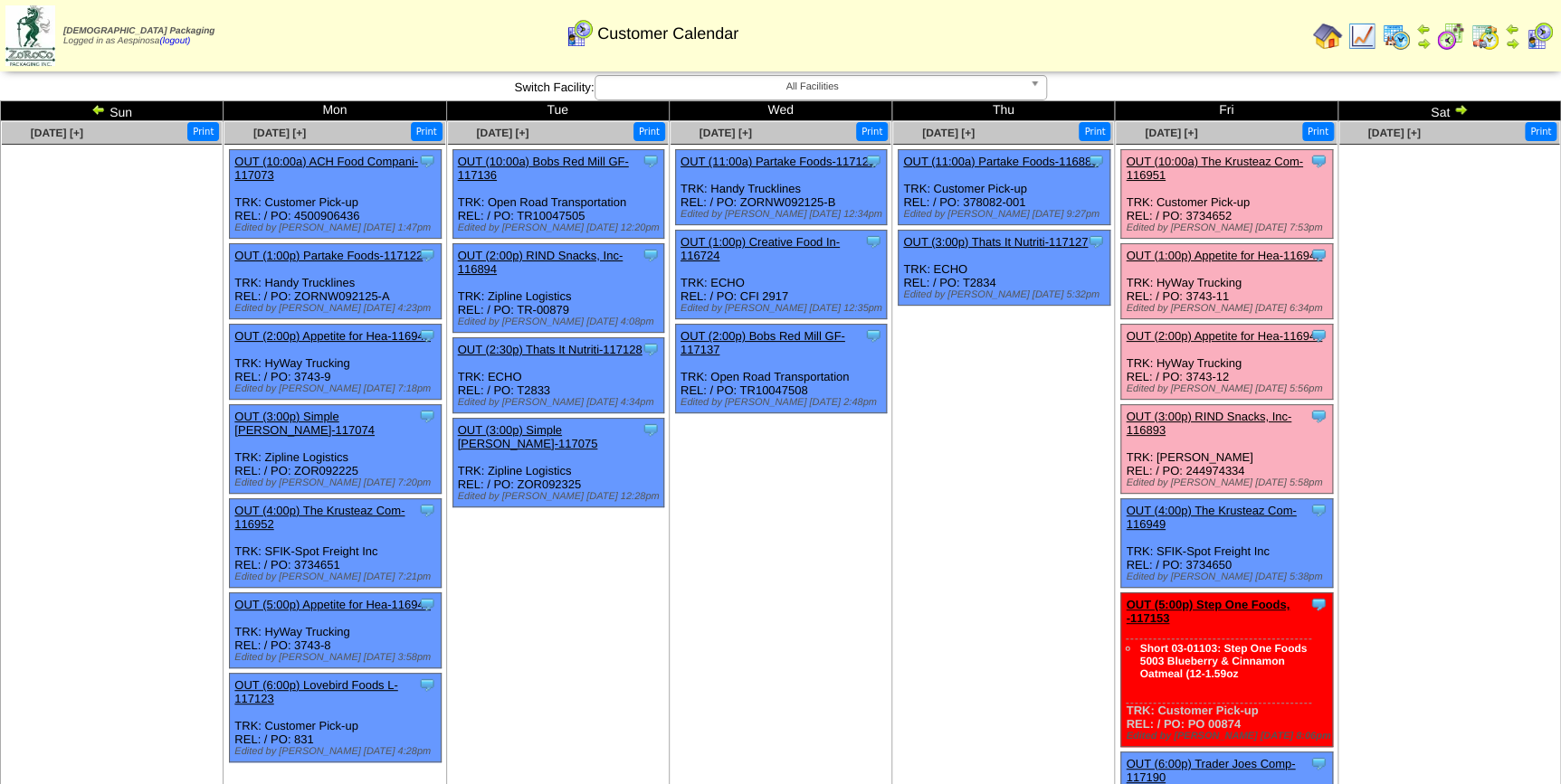
click at [25, 35] on img at bounding box center [30, 36] width 50 height 61
click at [106, 508] on td "Sep 21 [+] Print" at bounding box center [112, 485] width 223 height 727
